Goal: Transaction & Acquisition: Purchase product/service

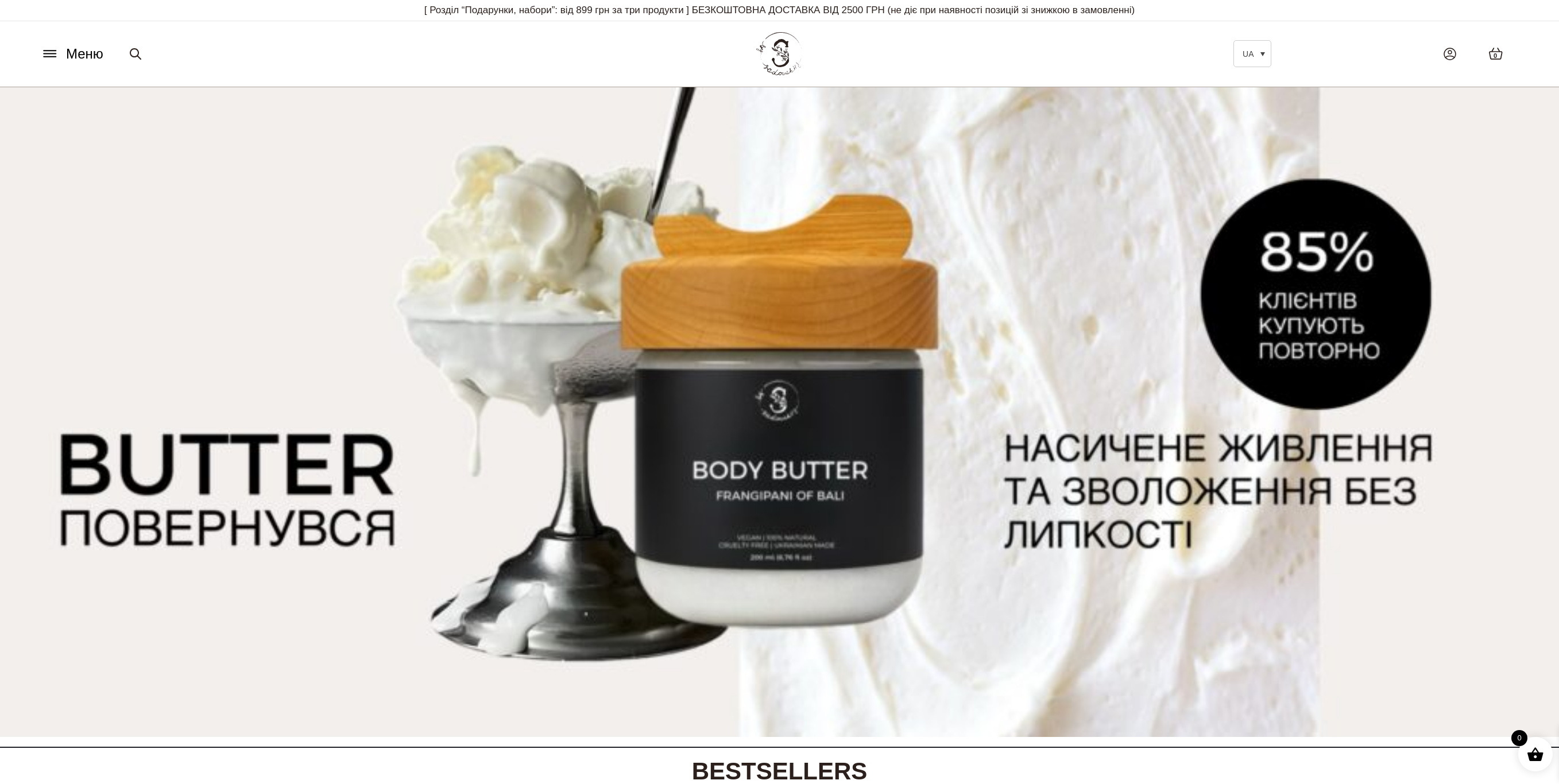
click at [45, 58] on icon at bounding box center [50, 54] width 18 height 12
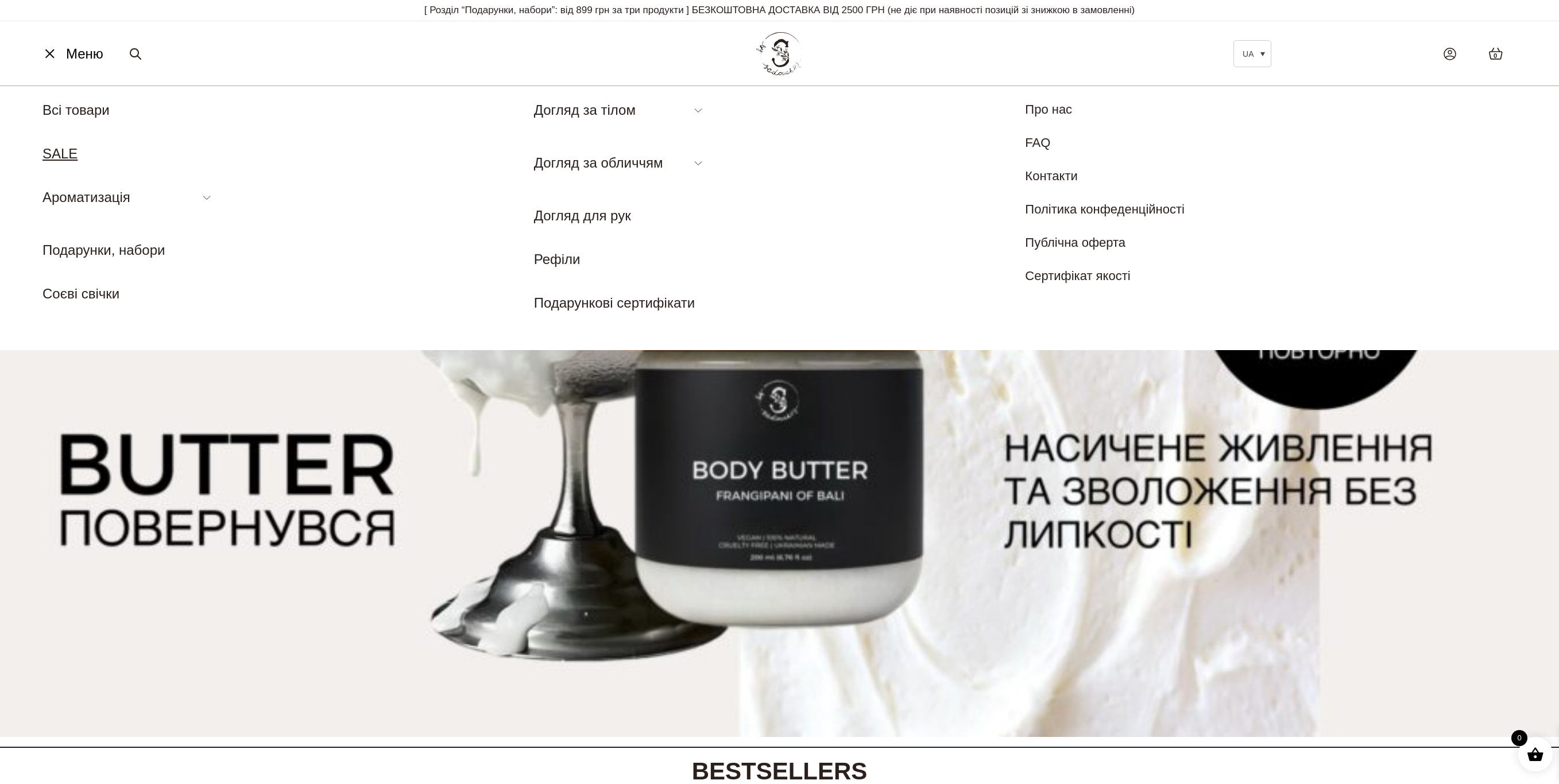
click at [54, 155] on link "SALE" at bounding box center [60, 154] width 35 height 15
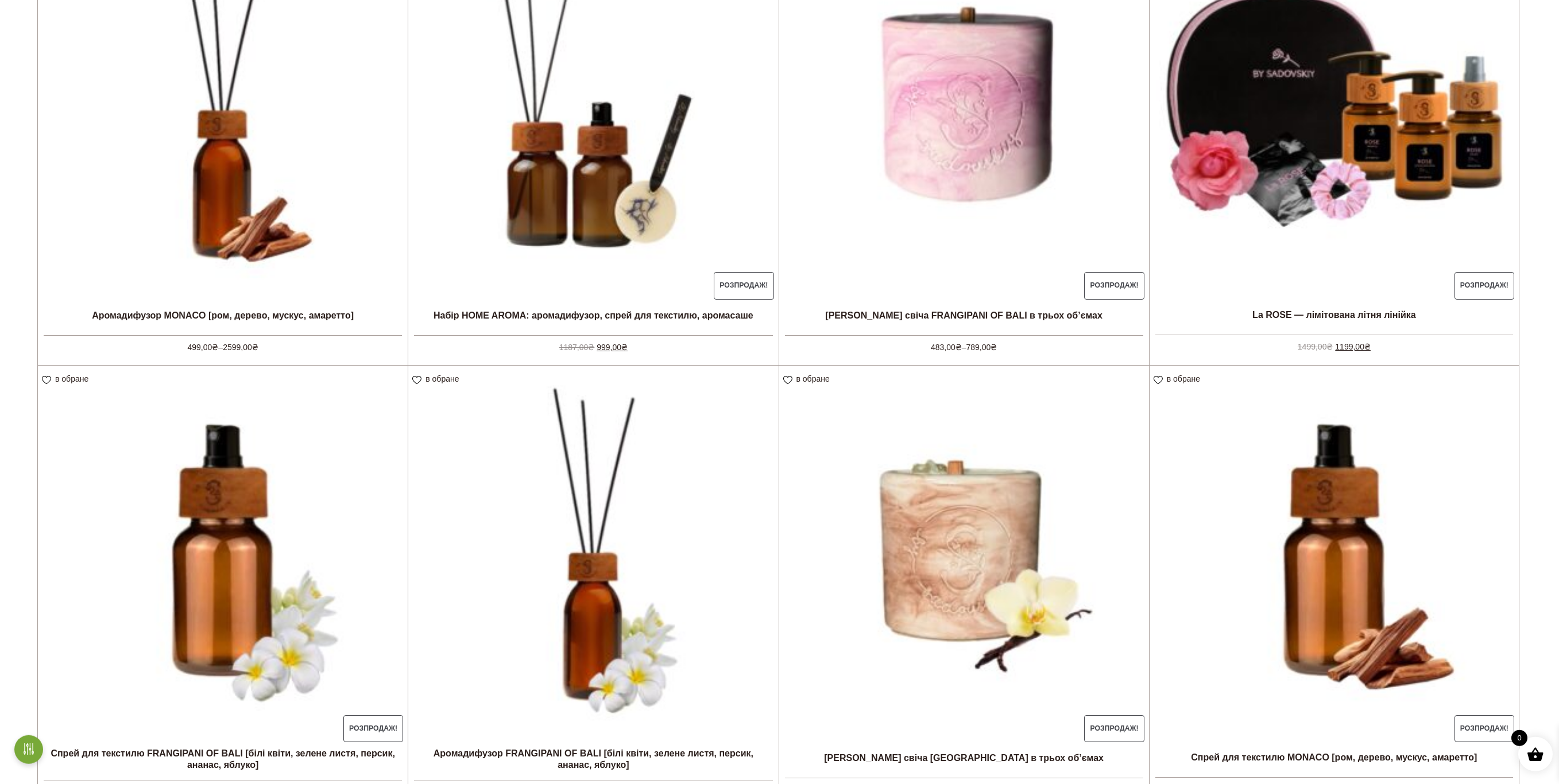
scroll to position [410, 0]
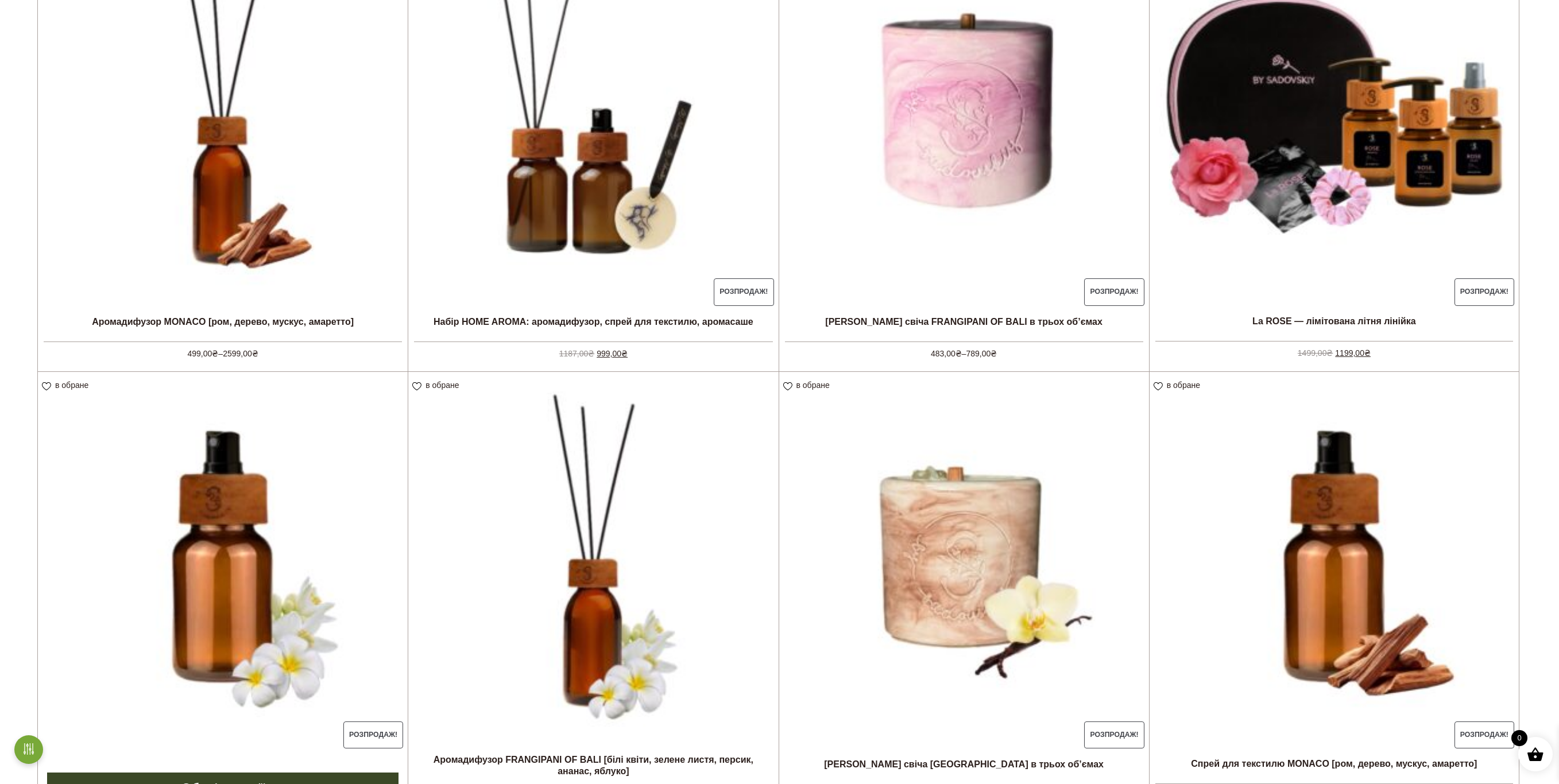
click at [155, 441] on img at bounding box center [223, 556] width 370 height 369
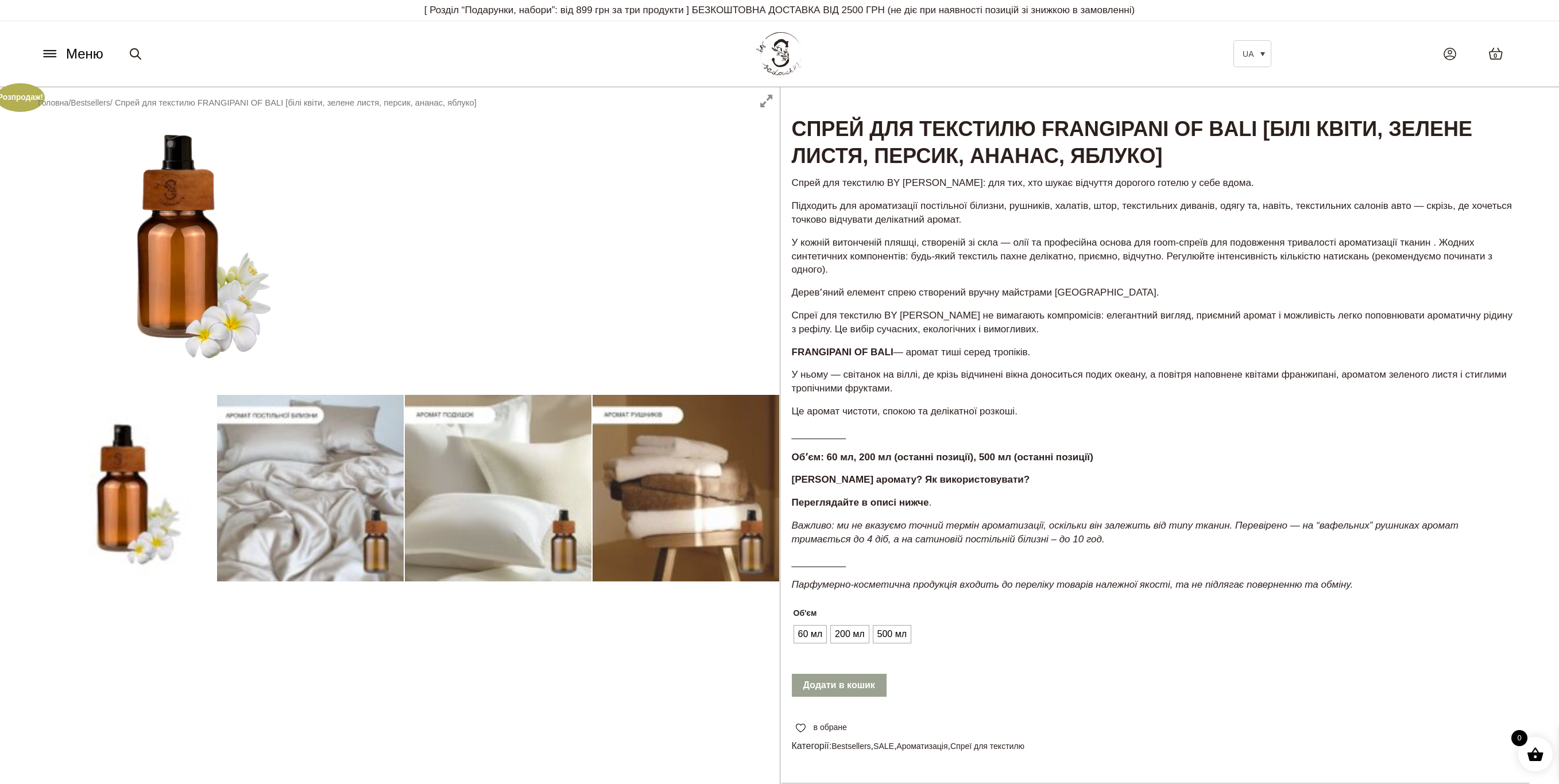
scroll to position [59, 0]
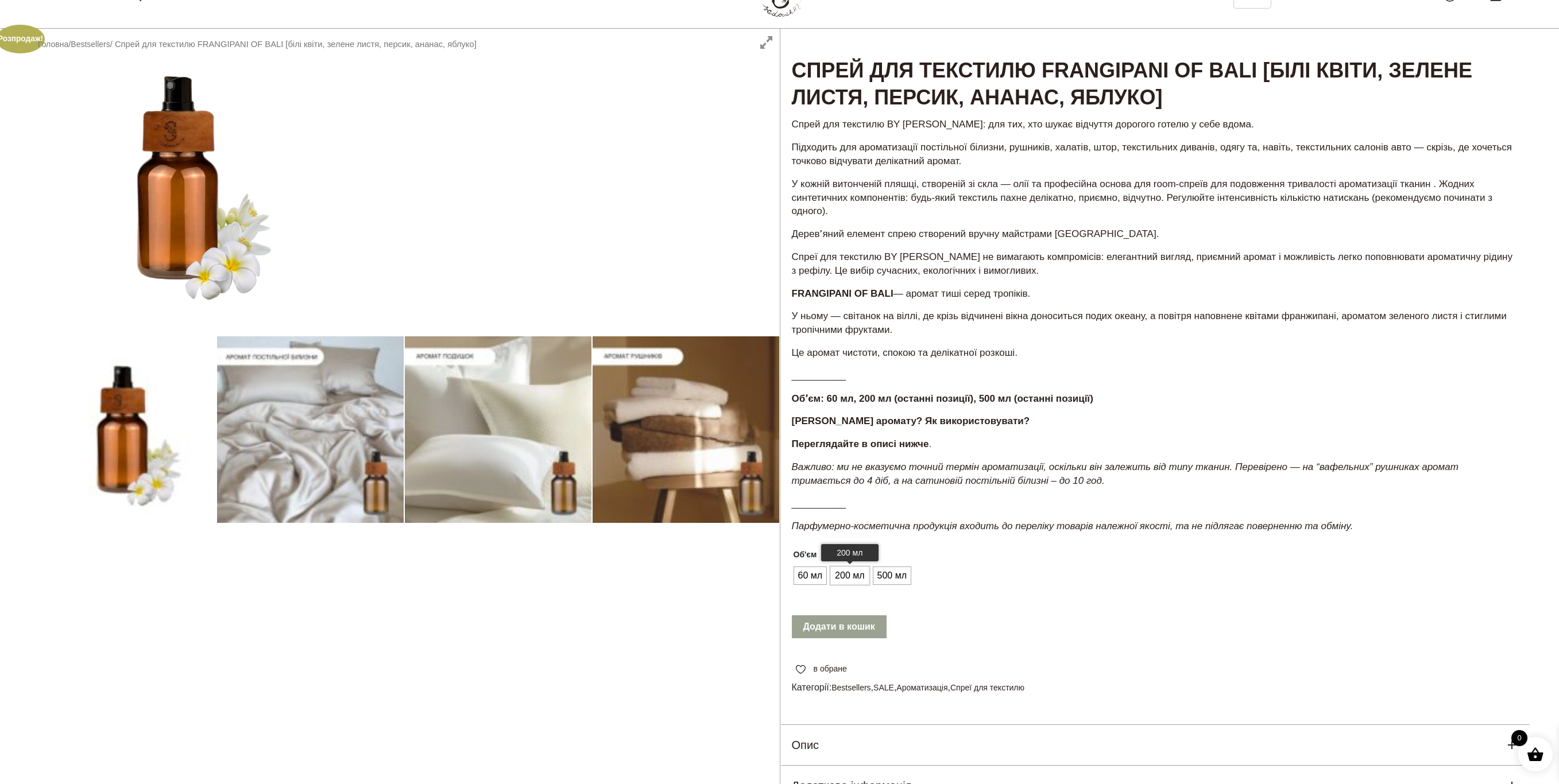
click at [855, 577] on span "200 мл" at bounding box center [850, 576] width 35 height 18
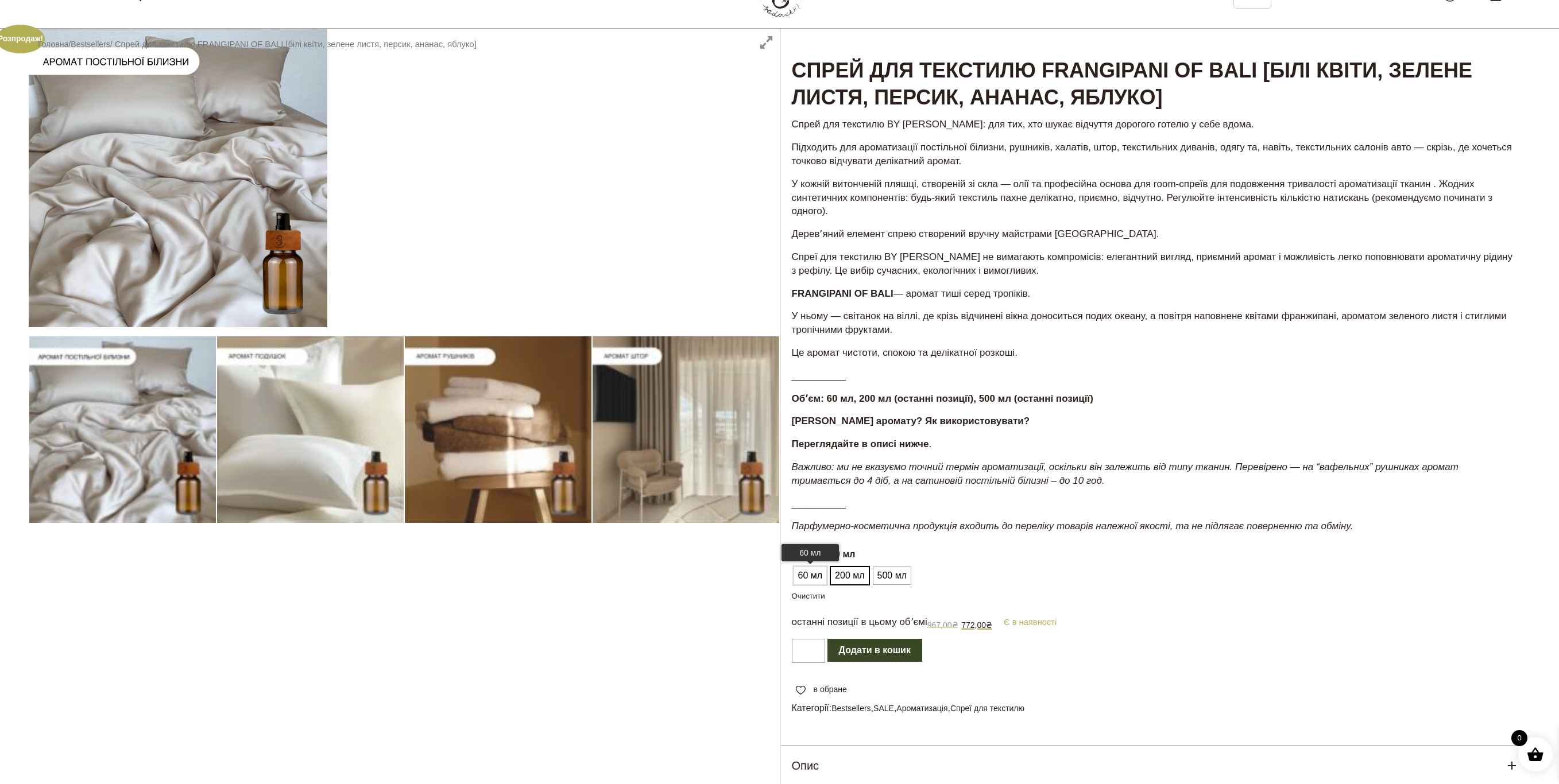
click at [815, 570] on span "60 мл" at bounding box center [810, 576] width 31 height 18
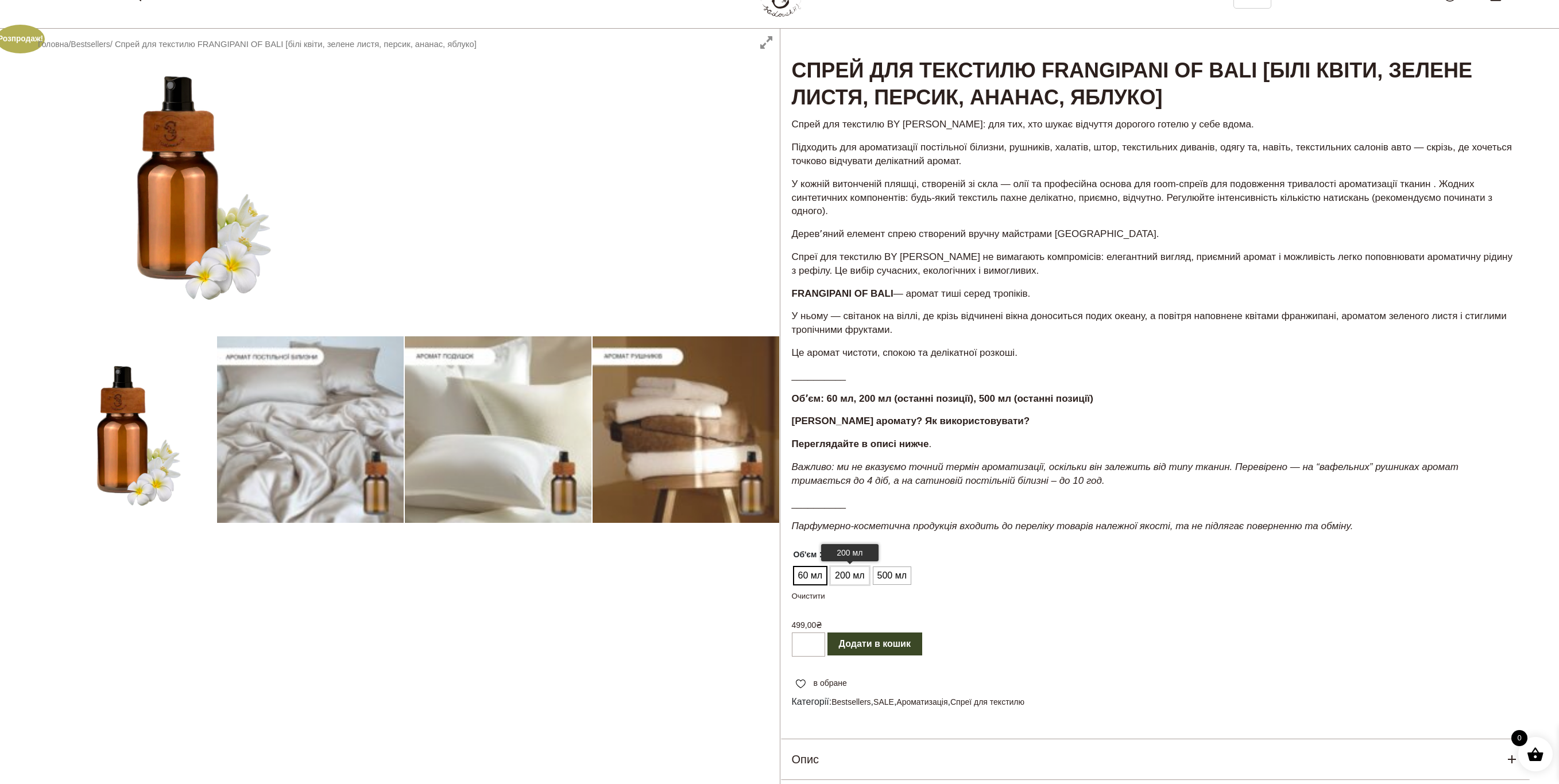
click at [864, 574] on span "200 мл" at bounding box center [850, 576] width 35 height 18
click at [900, 577] on span "500 мл" at bounding box center [892, 576] width 35 height 18
click at [855, 575] on span "200 мл" at bounding box center [850, 576] width 35 height 18
